Goal: Task Accomplishment & Management: Manage account settings

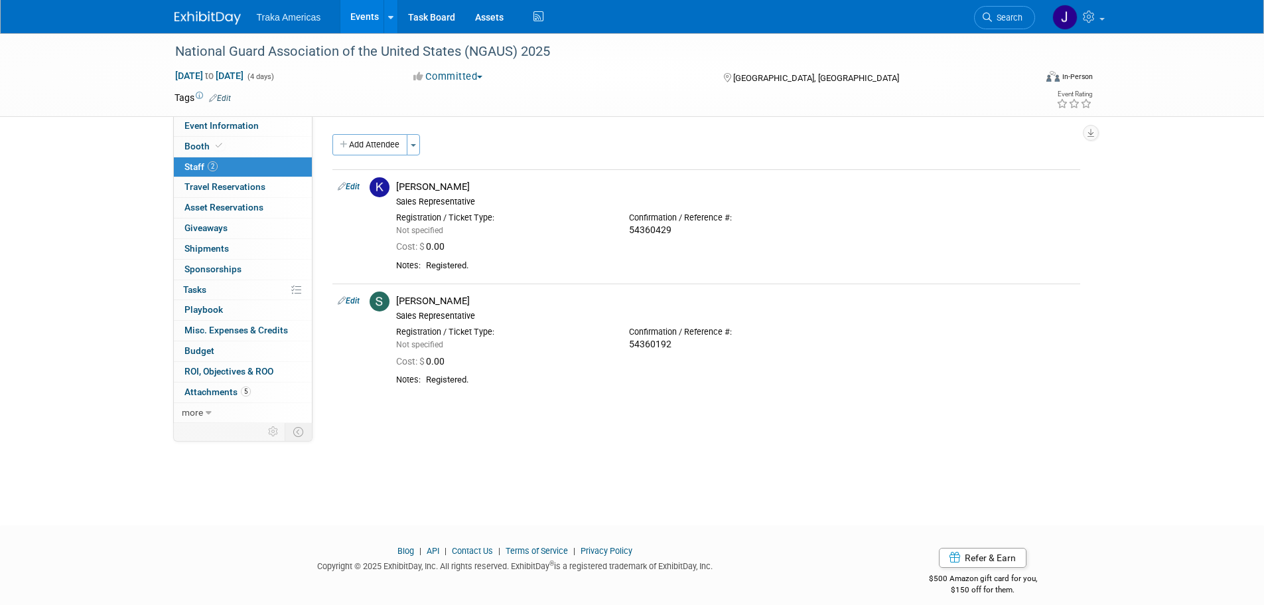
click at [196, 26] on div "Traka Americas Events Add Event Bulk Upload Events Shareable Event Boards Recen…" at bounding box center [633, 16] width 916 height 33
click at [196, 13] on img at bounding box center [208, 17] width 66 height 13
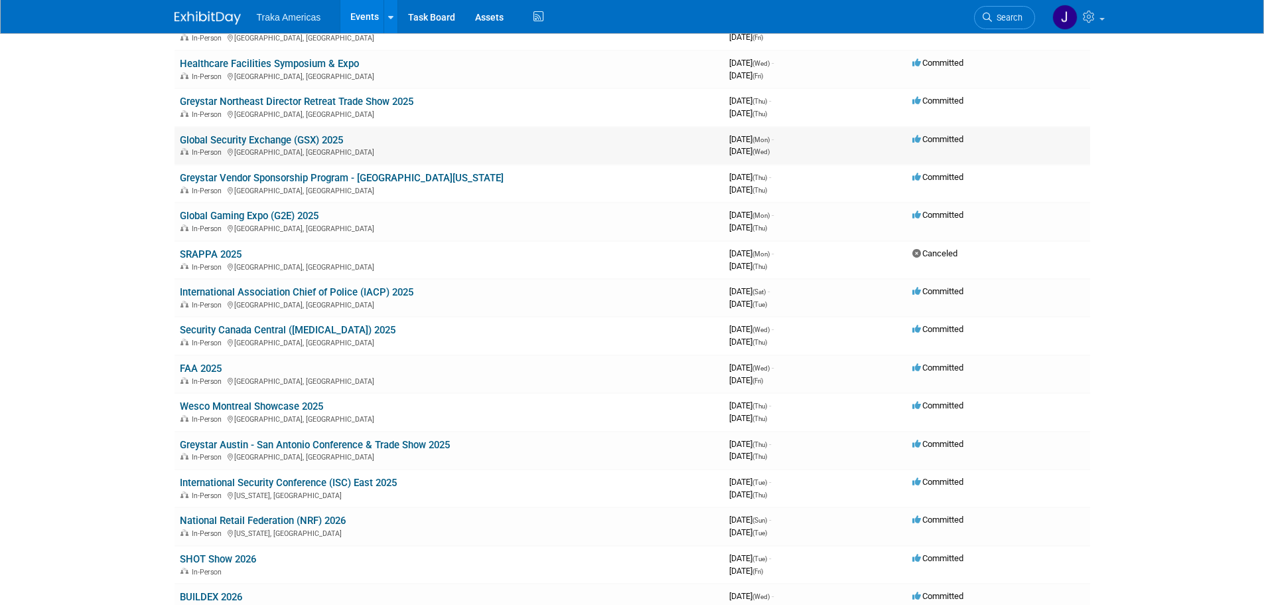
click at [242, 143] on link "Global Security Exchange (GSX) 2025" at bounding box center [261, 140] width 163 height 12
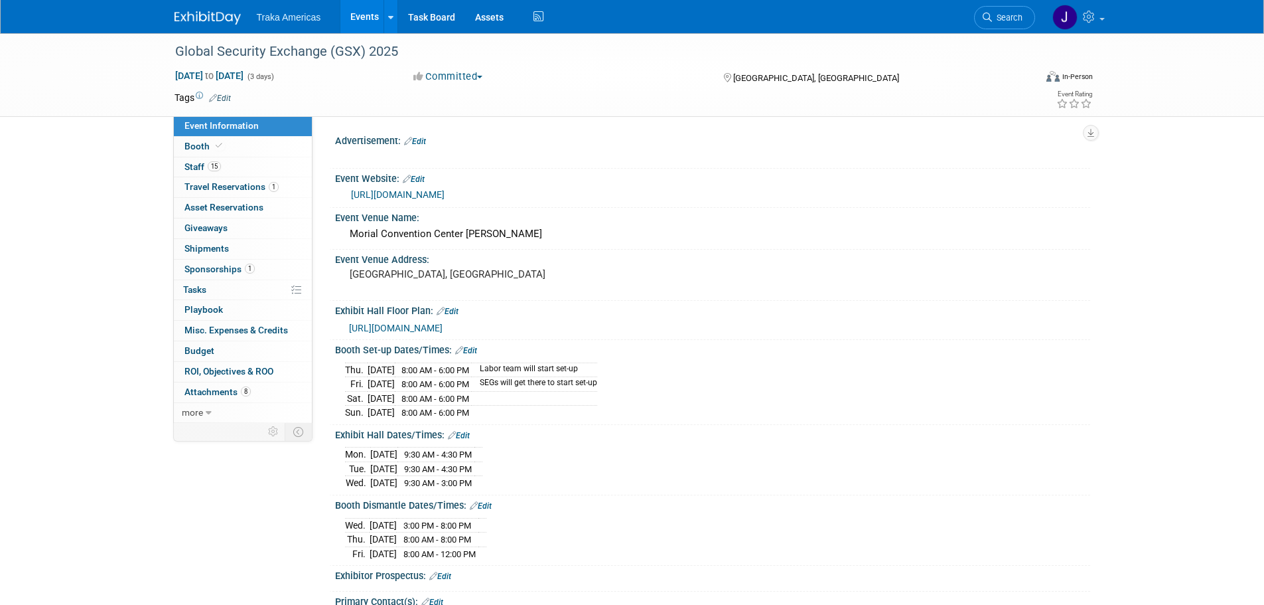
select select "National"
click at [220, 143] on icon at bounding box center [219, 145] width 7 height 7
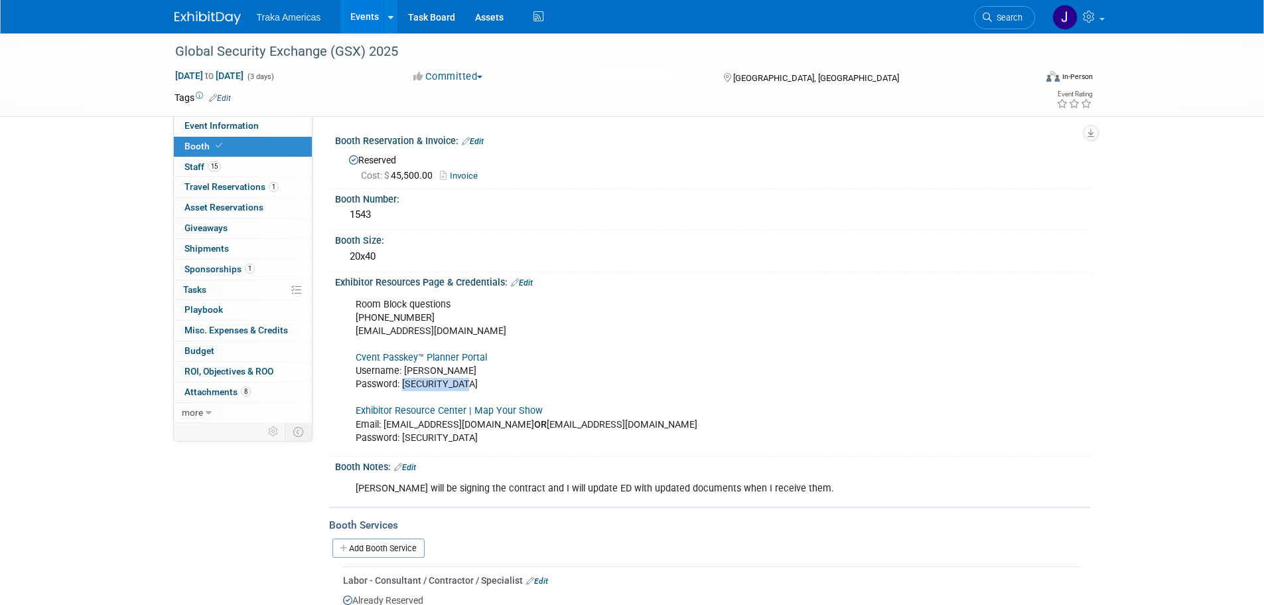
drag, startPoint x: 476, startPoint y: 384, endPoint x: 403, endPoint y: 380, distance: 72.4
click at [403, 380] on div "Room Block questions 972-349-7452 asis@mcievents.com Cvent Passkey™ Planner Por…" at bounding box center [645, 371] width 598 height 160
copy div "GSXrooms2025!"
click at [423, 353] on link "Cvent Passkey™ Planner Portal" at bounding box center [421, 357] width 131 height 11
click at [220, 160] on link "15 Staff 15" at bounding box center [243, 167] width 138 height 20
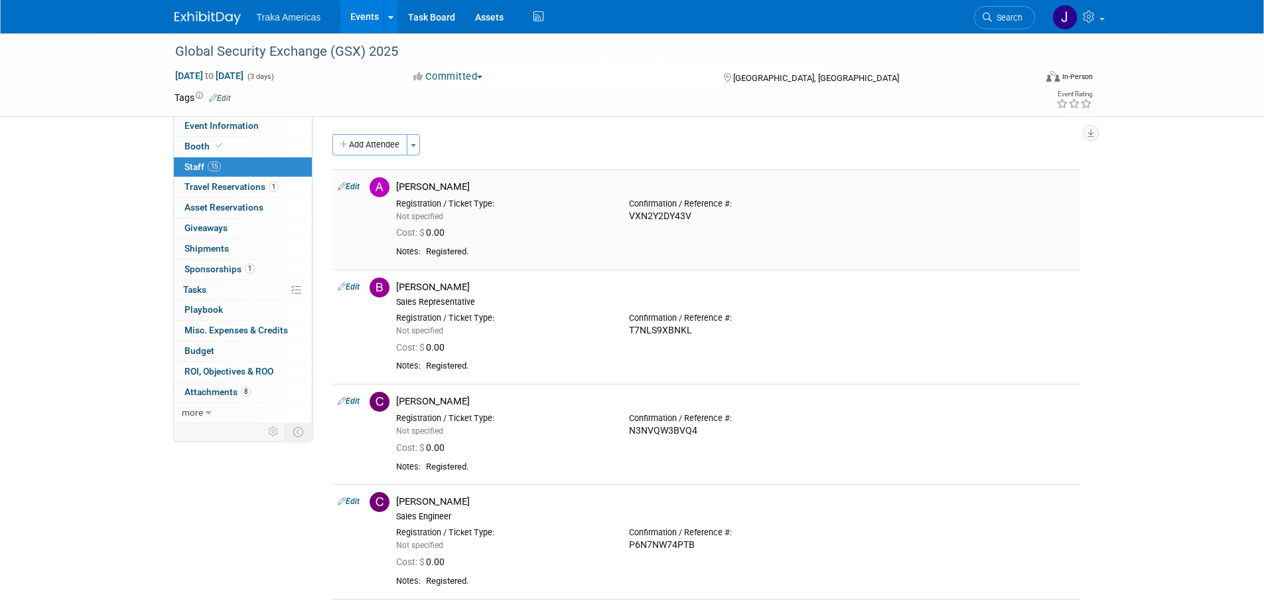
click at [350, 184] on link "Edit" at bounding box center [349, 186] width 22 height 9
select select "ee09a9b4-9ba5-4a8e-b18e-d5097b349814"
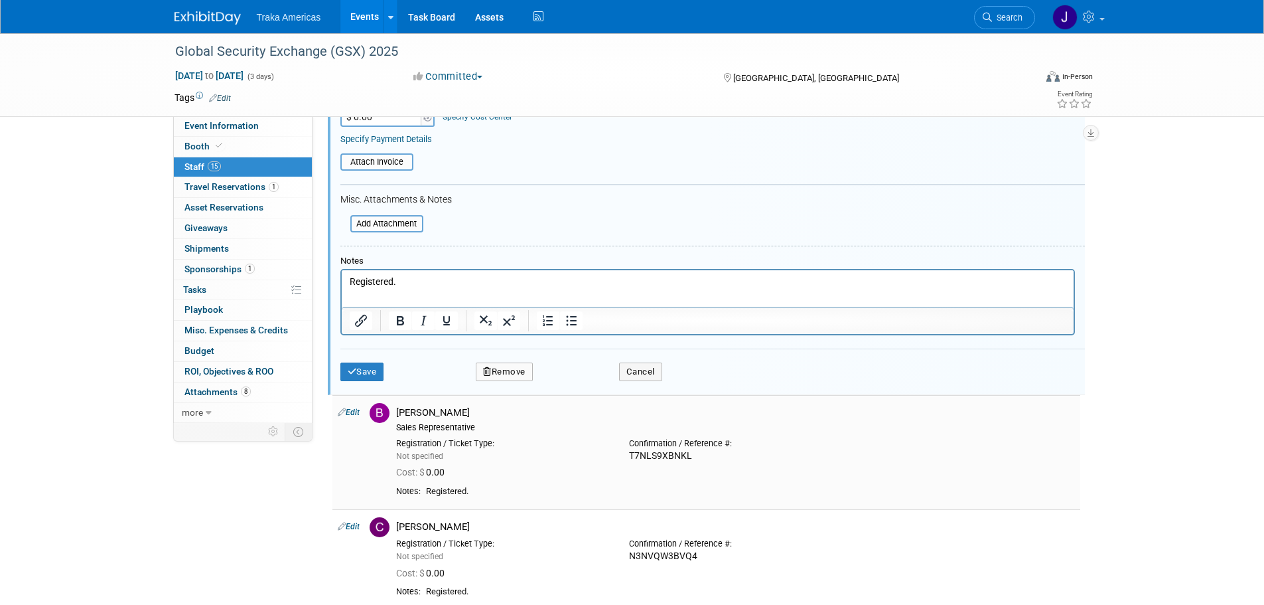
scroll to position [284, 0]
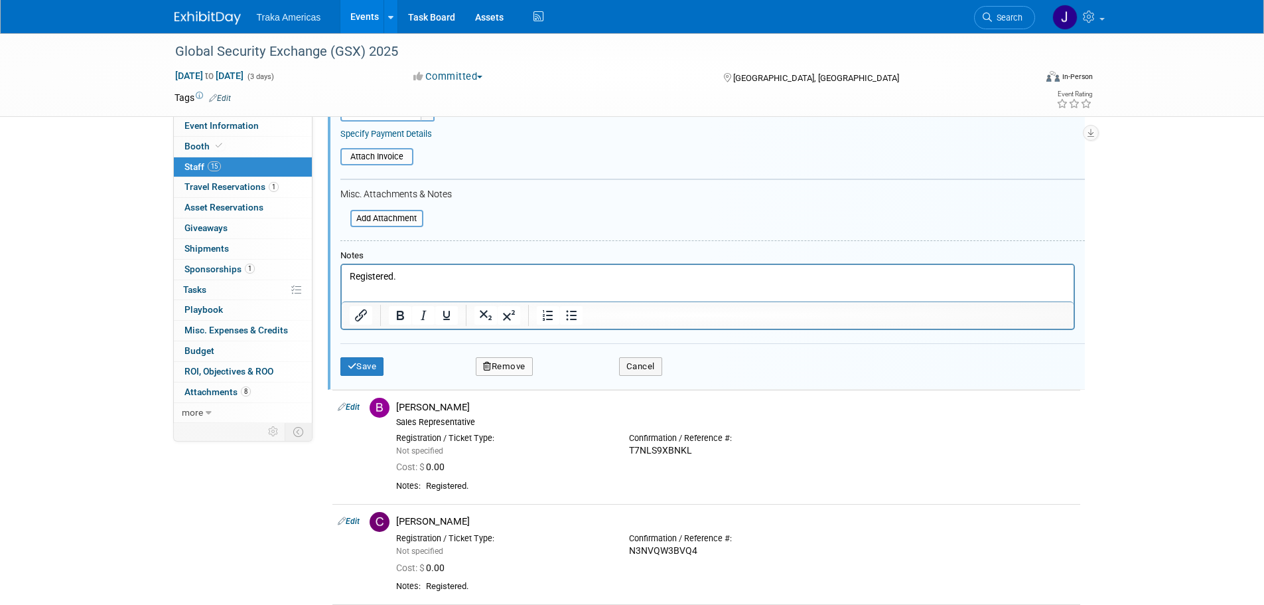
click at [506, 360] on button "Remove" at bounding box center [504, 366] width 57 height 19
click at [571, 380] on icon at bounding box center [567, 377] width 8 height 7
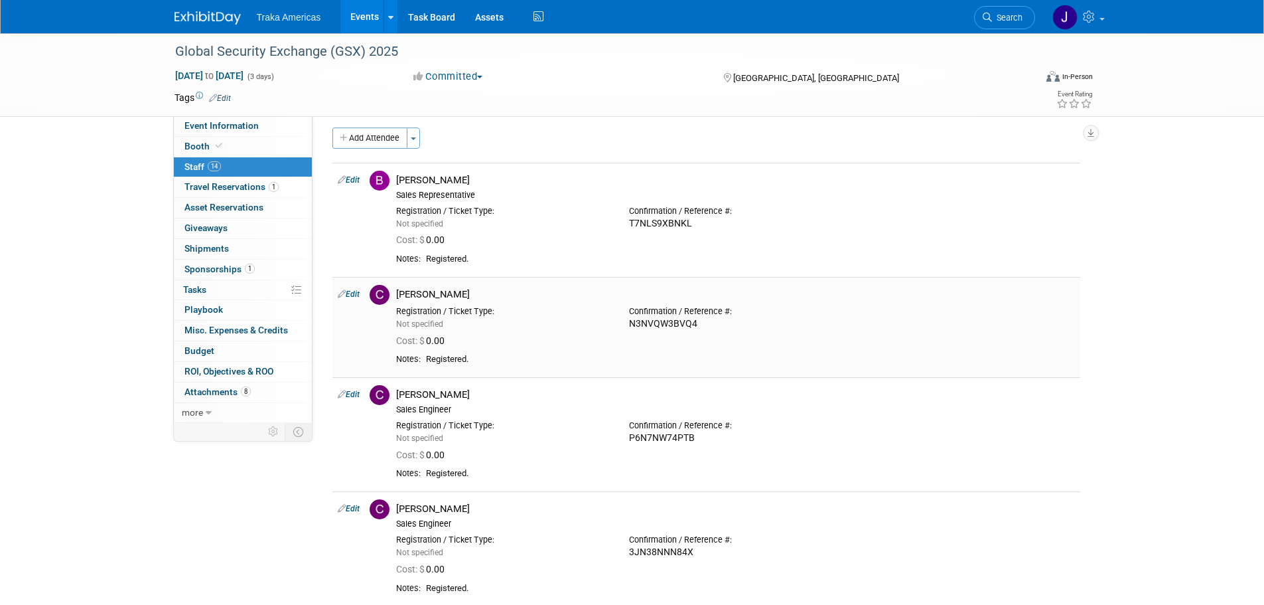
scroll to position [0, 0]
